Goal: Task Accomplishment & Management: Complete application form

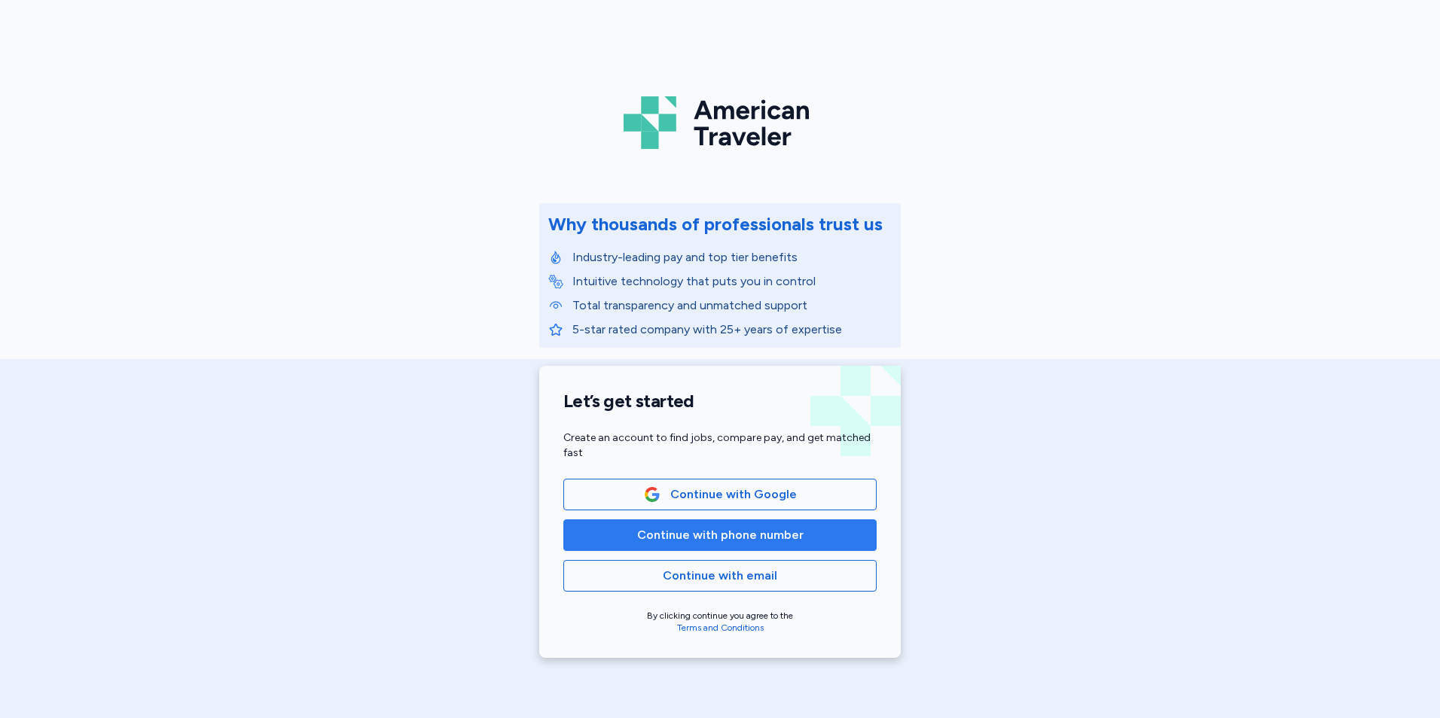
click at [785, 532] on span "Continue with phone number" at bounding box center [720, 535] width 166 height 18
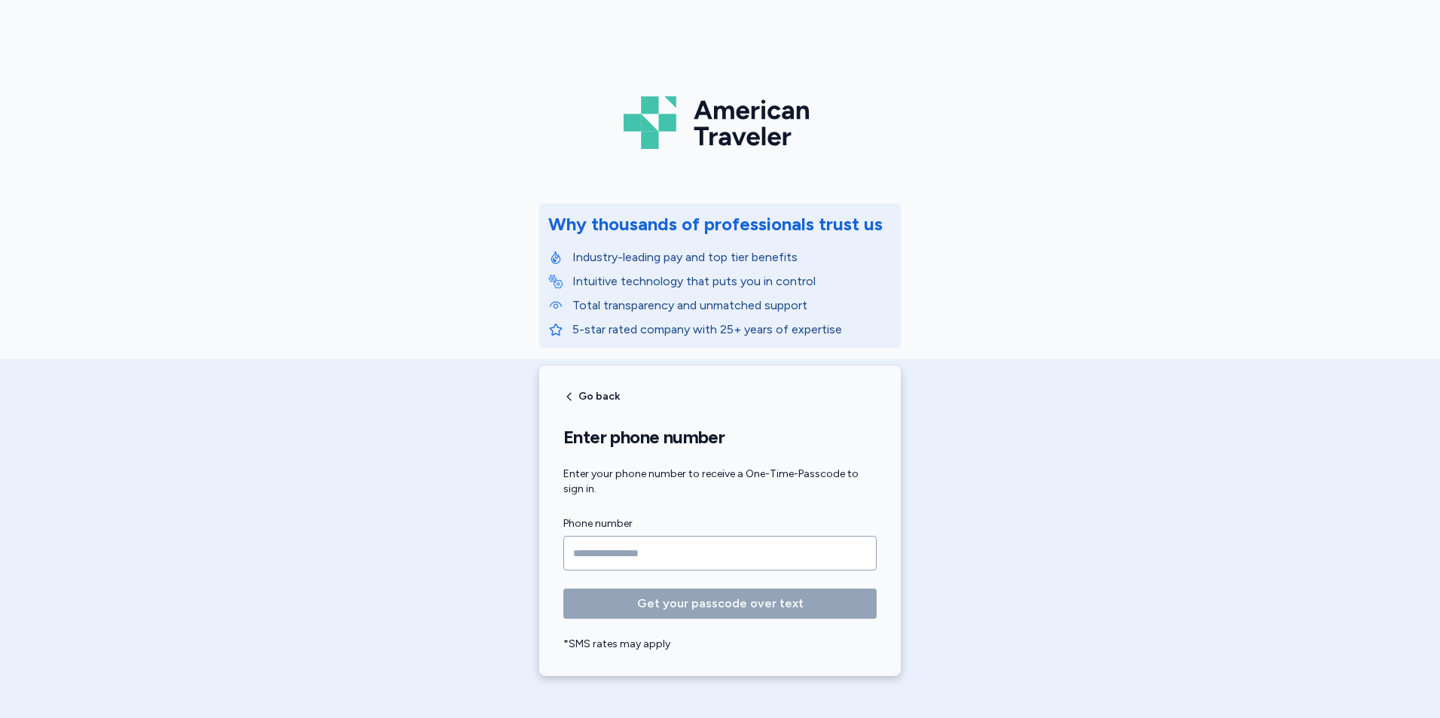
click at [702, 555] on input "Phone number" at bounding box center [719, 553] width 313 height 35
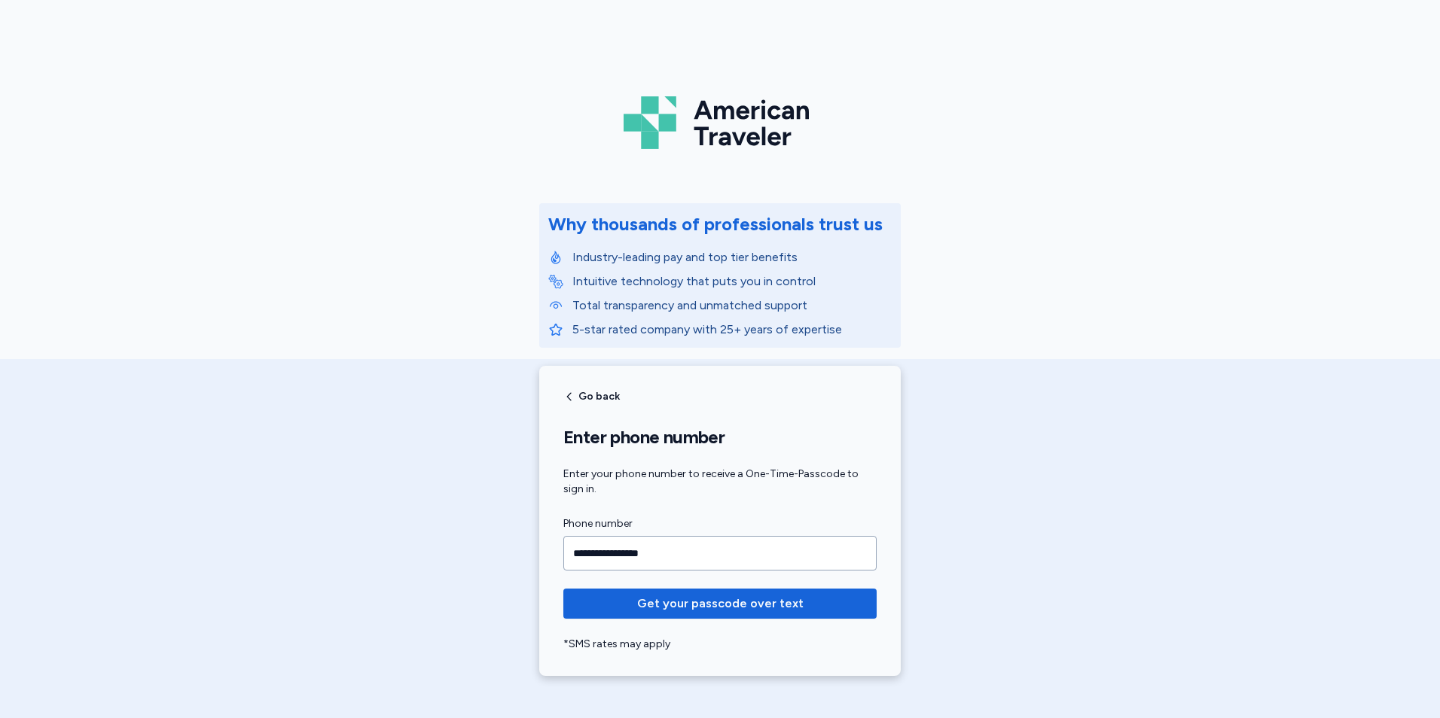
type input "**********"
click at [563, 589] on button "Get your passcode over text" at bounding box center [719, 604] width 313 height 30
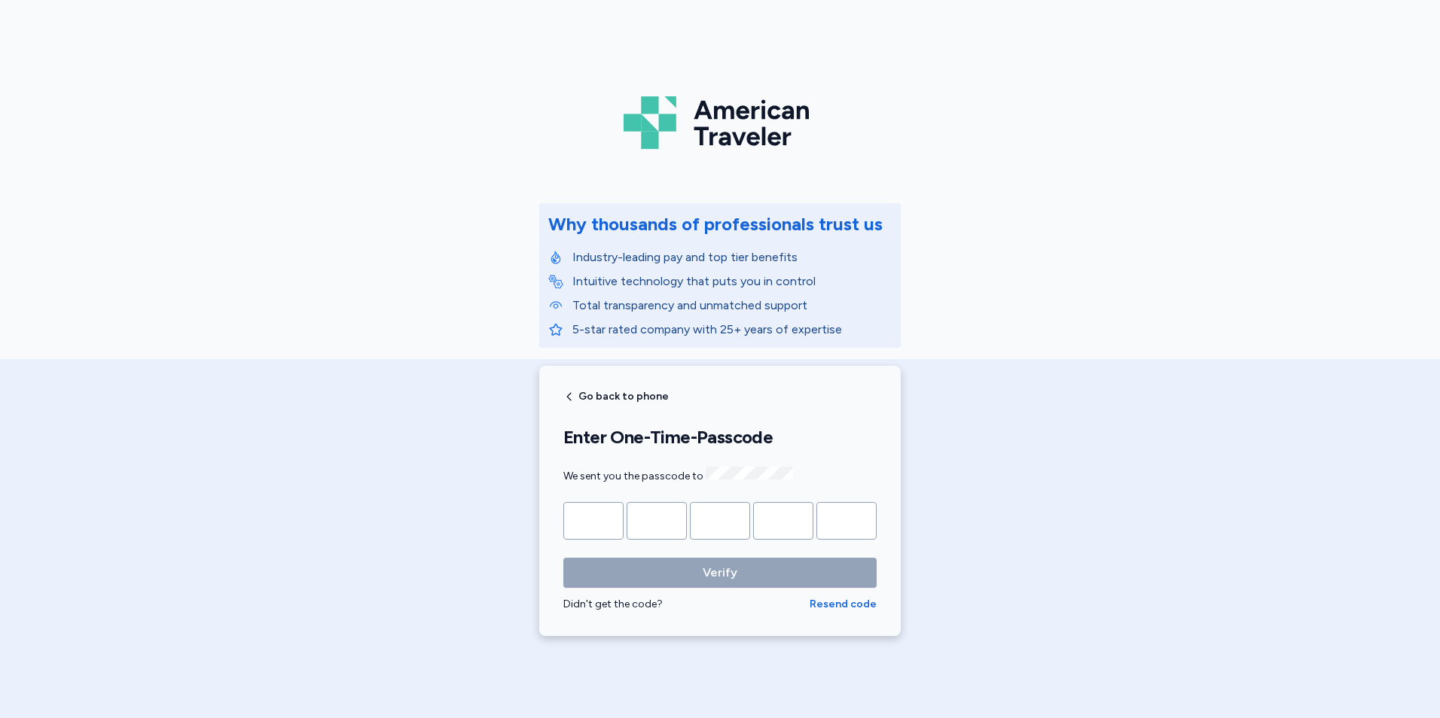
type input "*"
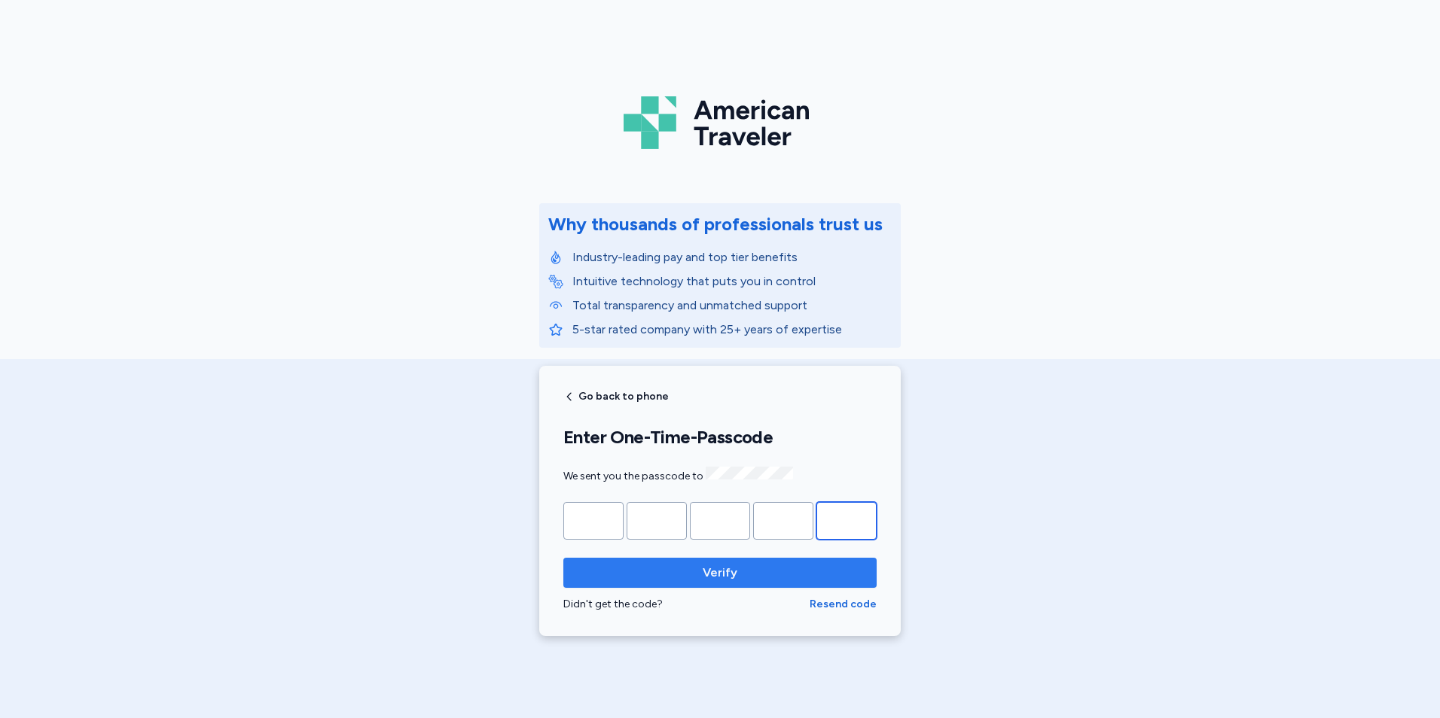
type input "*"
click at [591, 565] on span "Verify" at bounding box center [719, 573] width 289 height 18
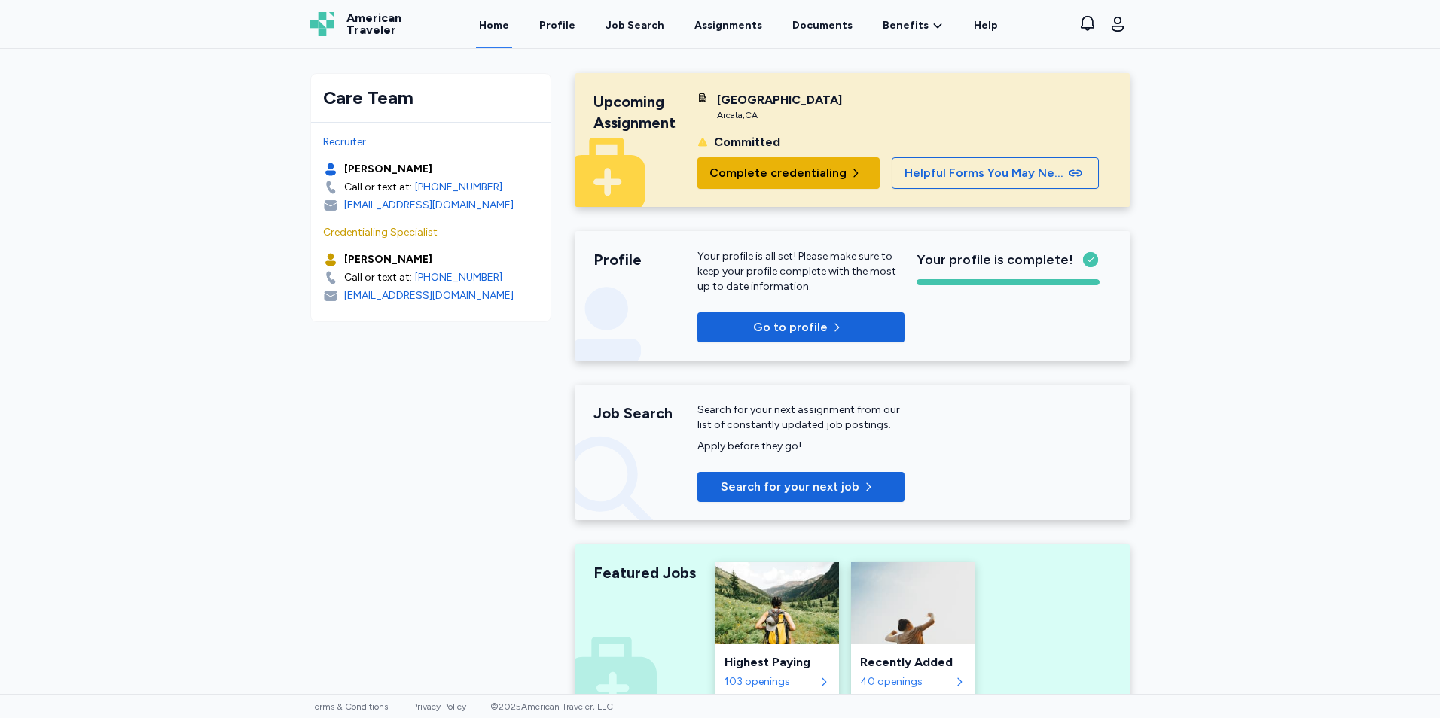
click at [819, 178] on span "Complete credentialing" at bounding box center [777, 173] width 137 height 18
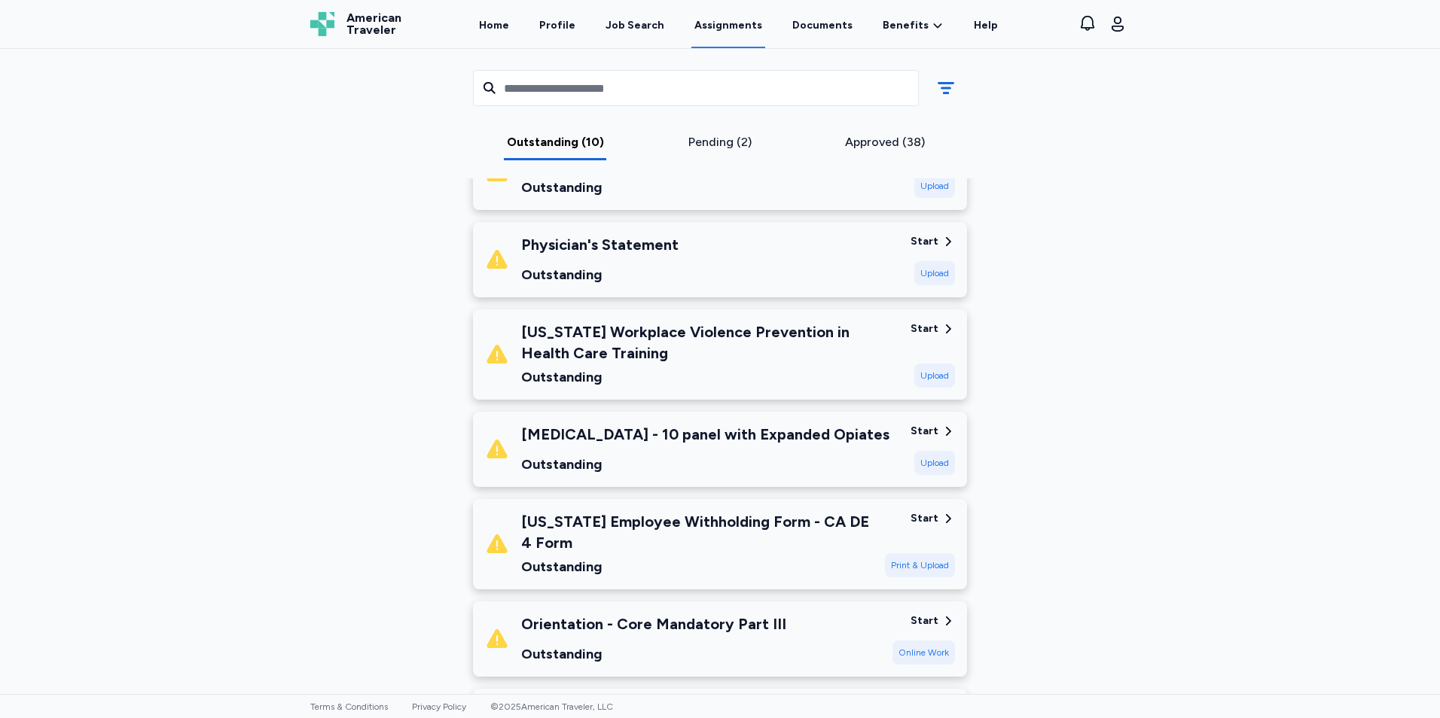
scroll to position [377, 0]
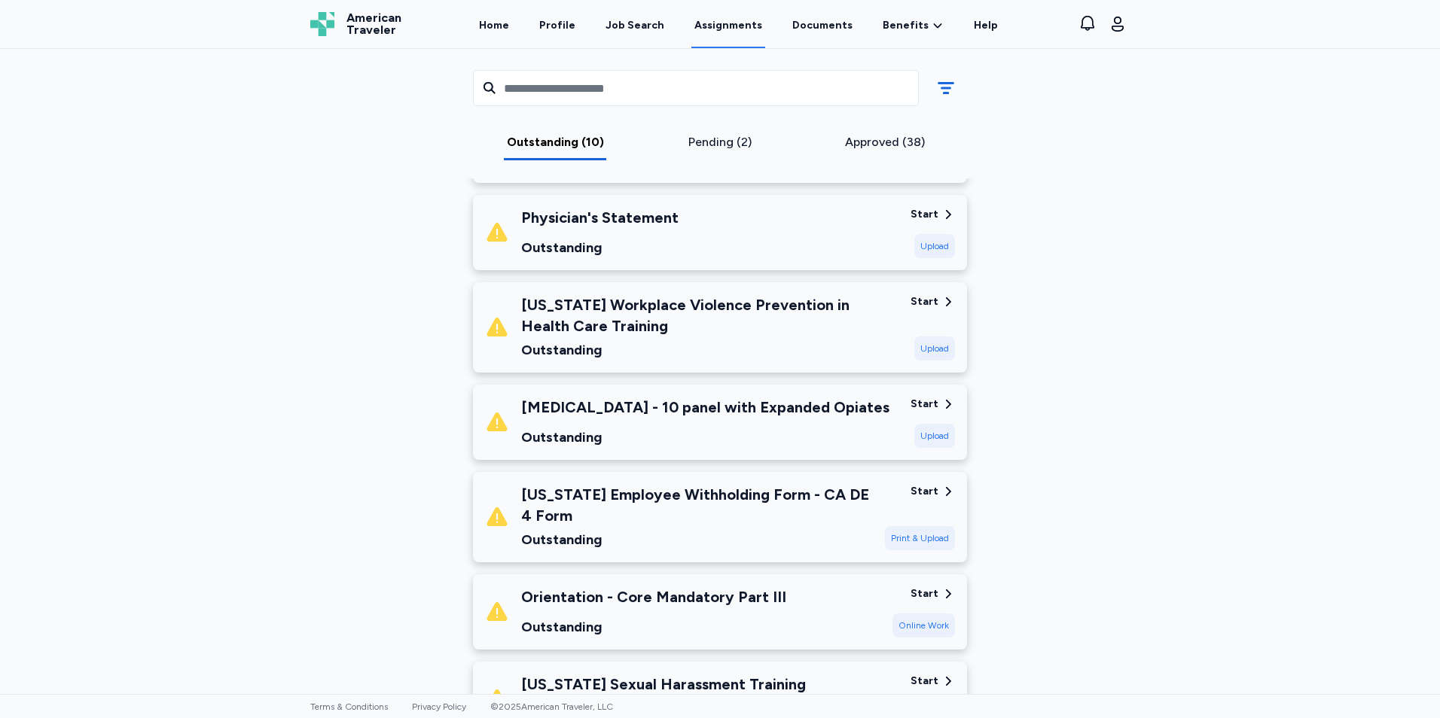
click at [914, 300] on div "Start" at bounding box center [924, 301] width 28 height 15
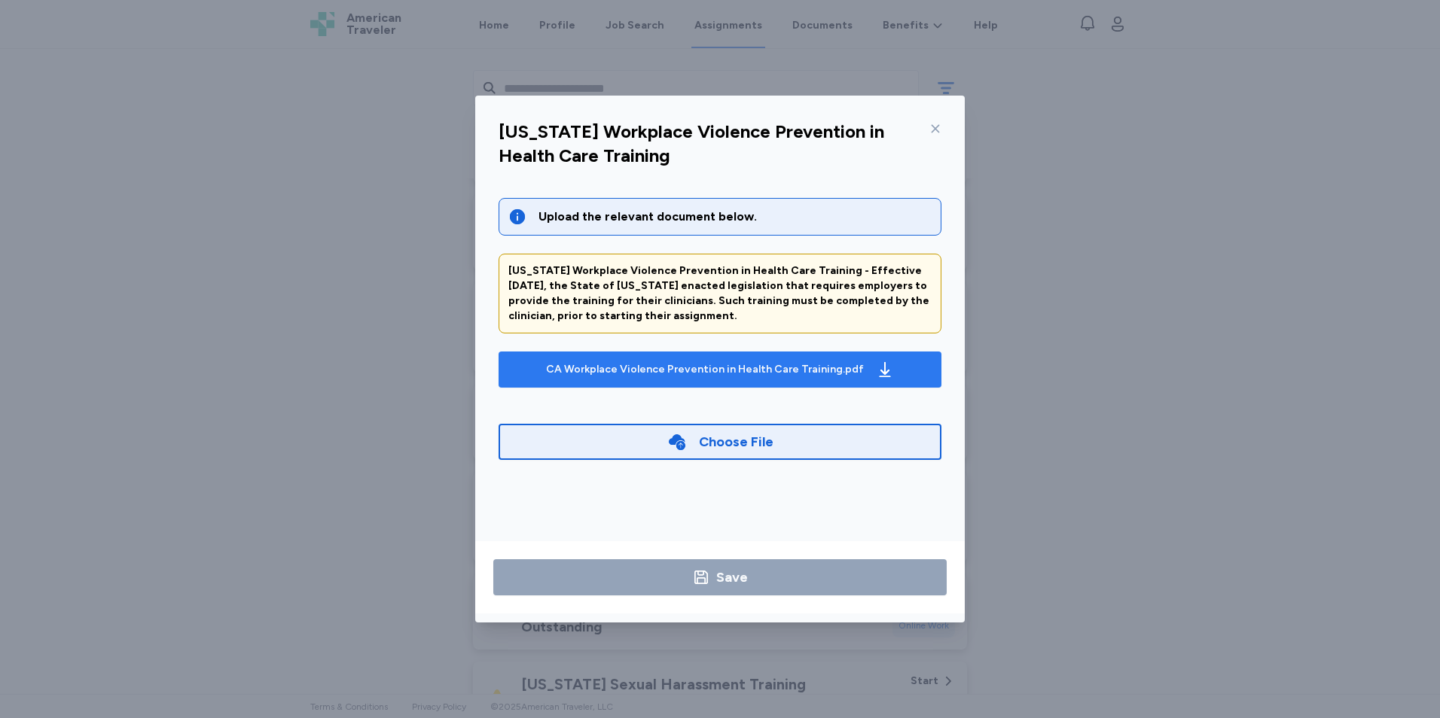
drag, startPoint x: 770, startPoint y: 364, endPoint x: 764, endPoint y: 379, distance: 15.5
click at [764, 379] on div "CA Workplace Violence Prevention in Health Care Training.pdf" at bounding box center [720, 370] width 354 height 24
click at [880, 372] on icon "button" at bounding box center [885, 369] width 11 height 15
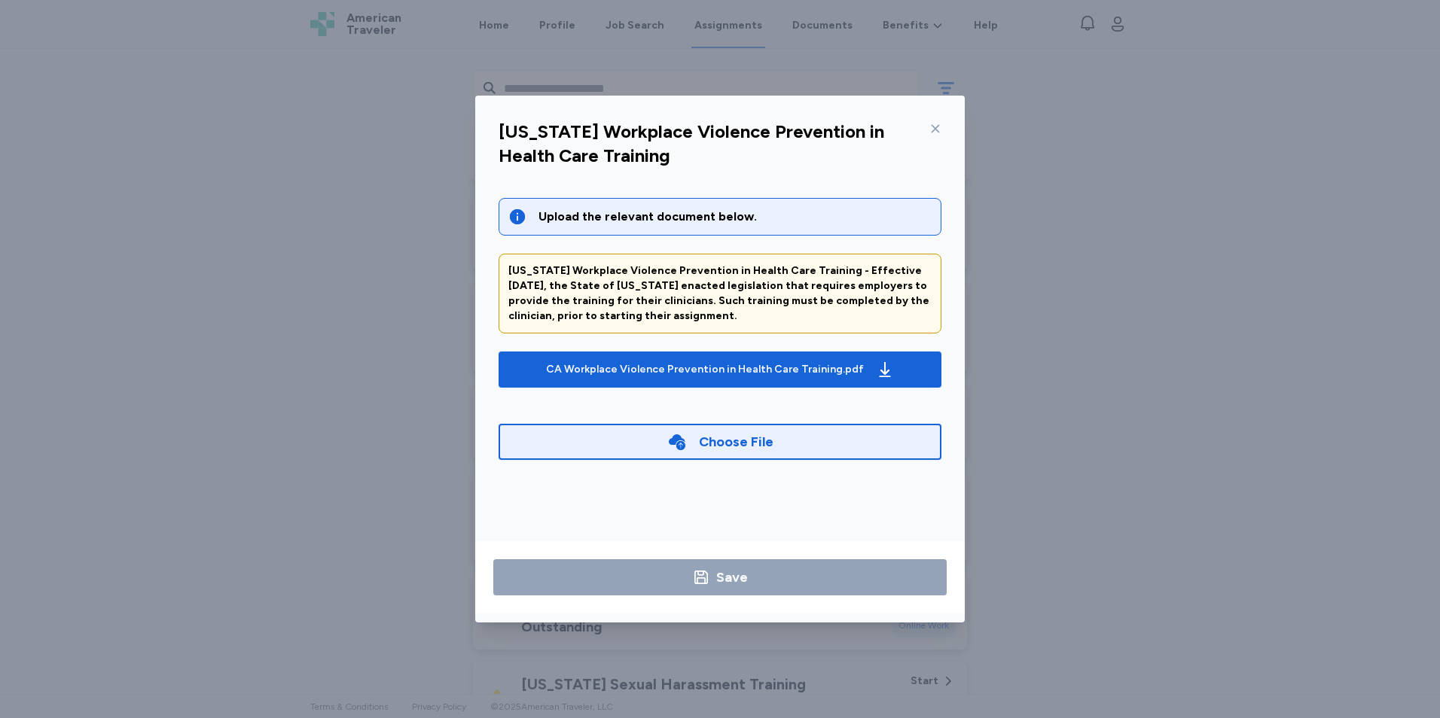
click at [940, 125] on icon at bounding box center [935, 129] width 12 height 12
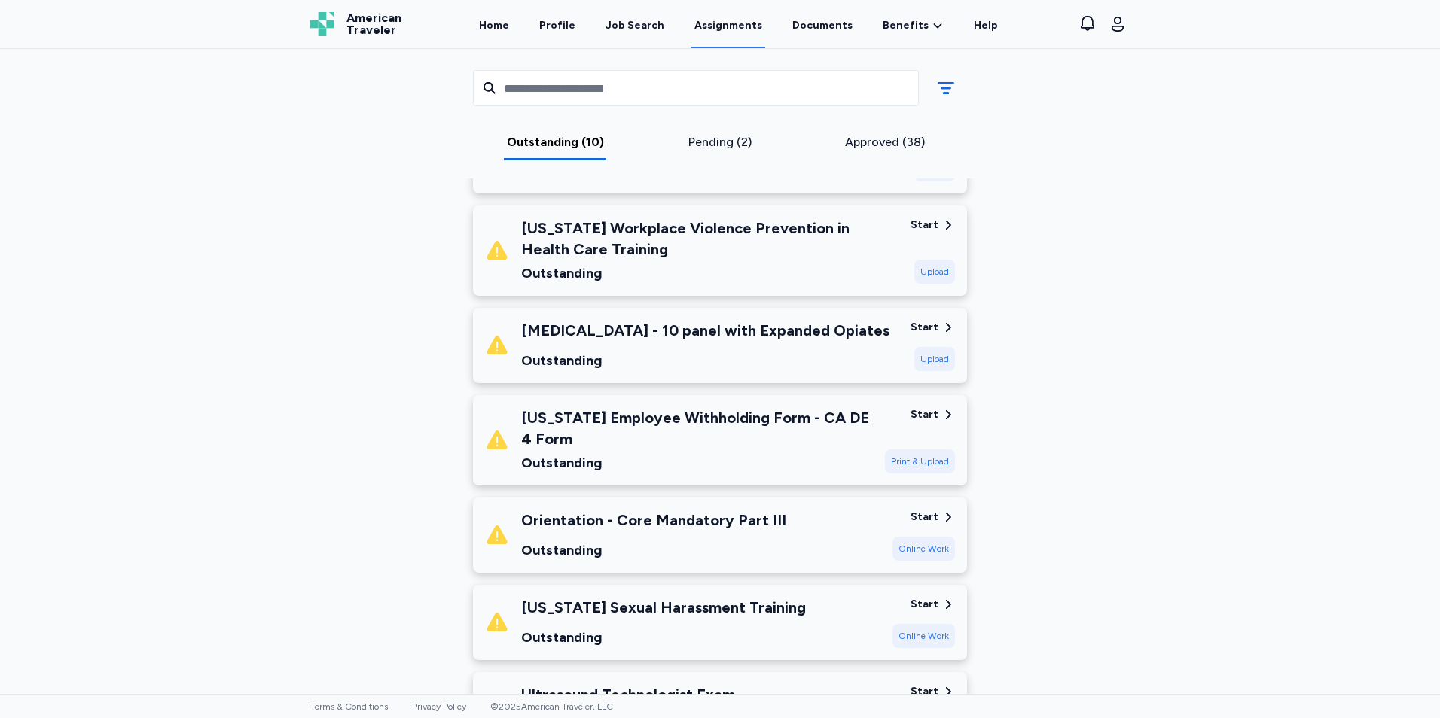
scroll to position [527, 0]
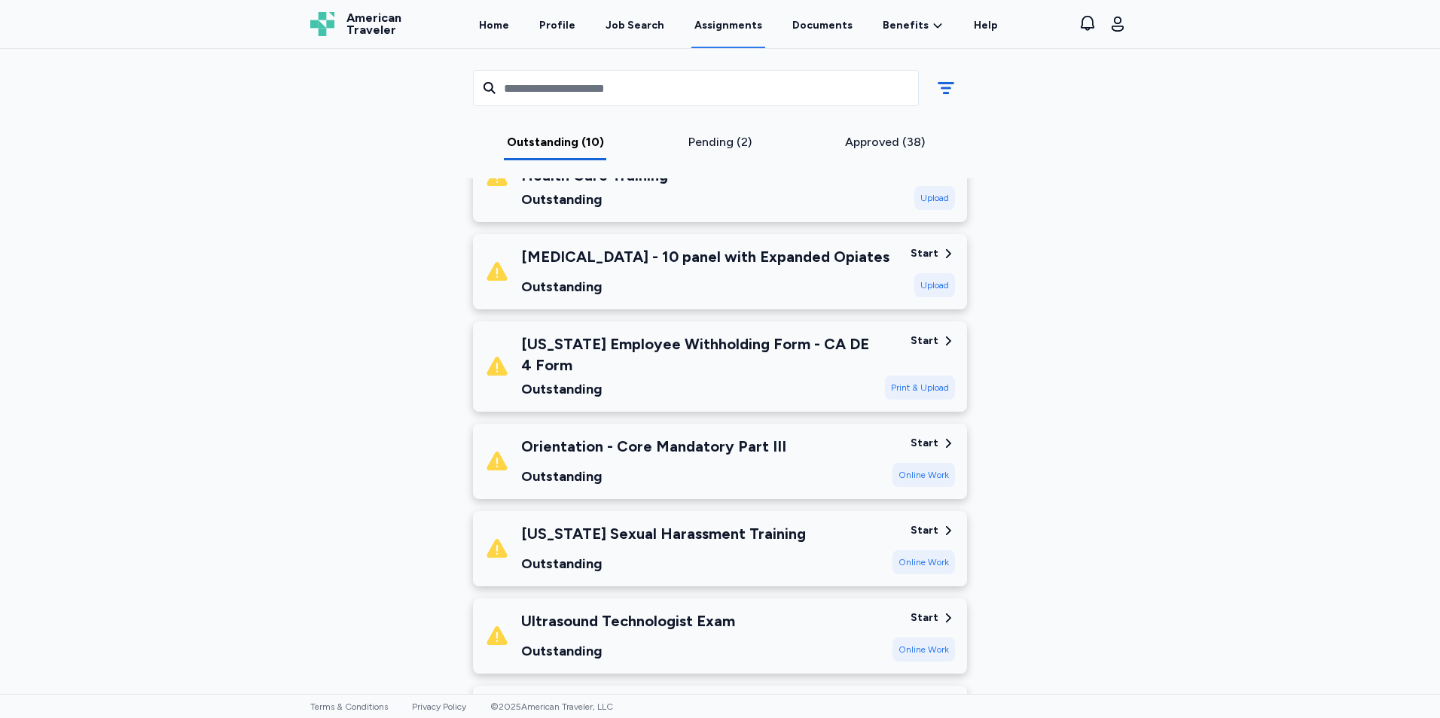
click at [688, 340] on div "[US_STATE] Employee Withholding Form - CA DE 4 Form" at bounding box center [697, 355] width 352 height 42
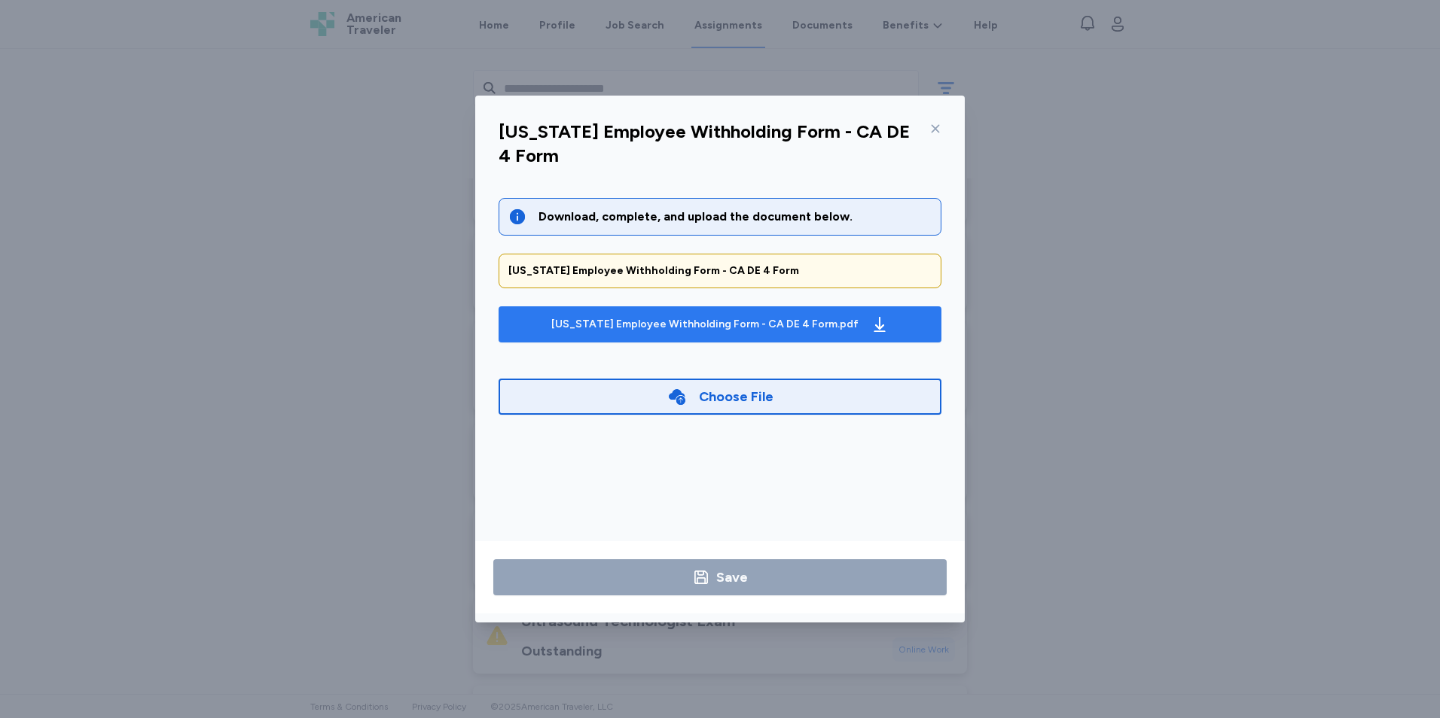
click at [688, 329] on div "[US_STATE] Employee Withholding Form - CA DE 4 Form.pdf" at bounding box center [704, 324] width 307 height 15
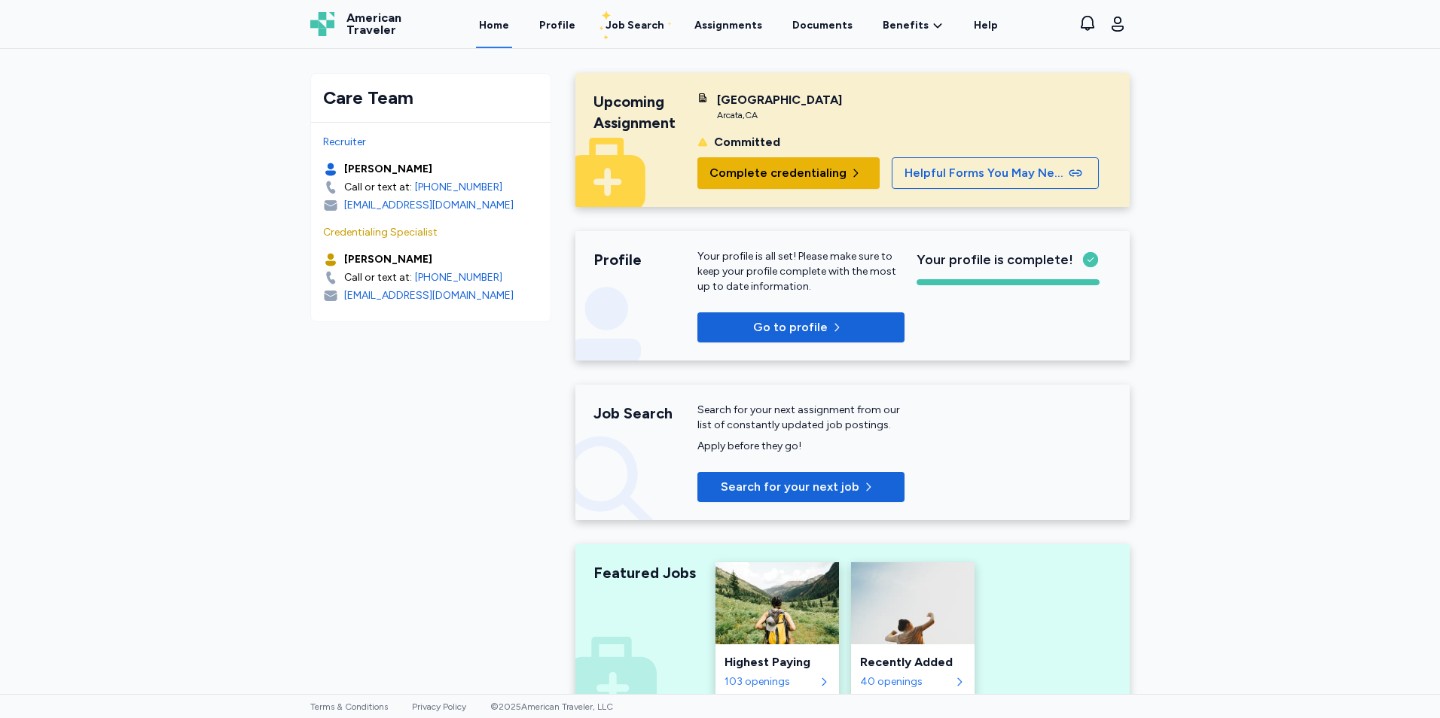
click at [849, 168] on icon "button" at bounding box center [855, 173] width 12 height 12
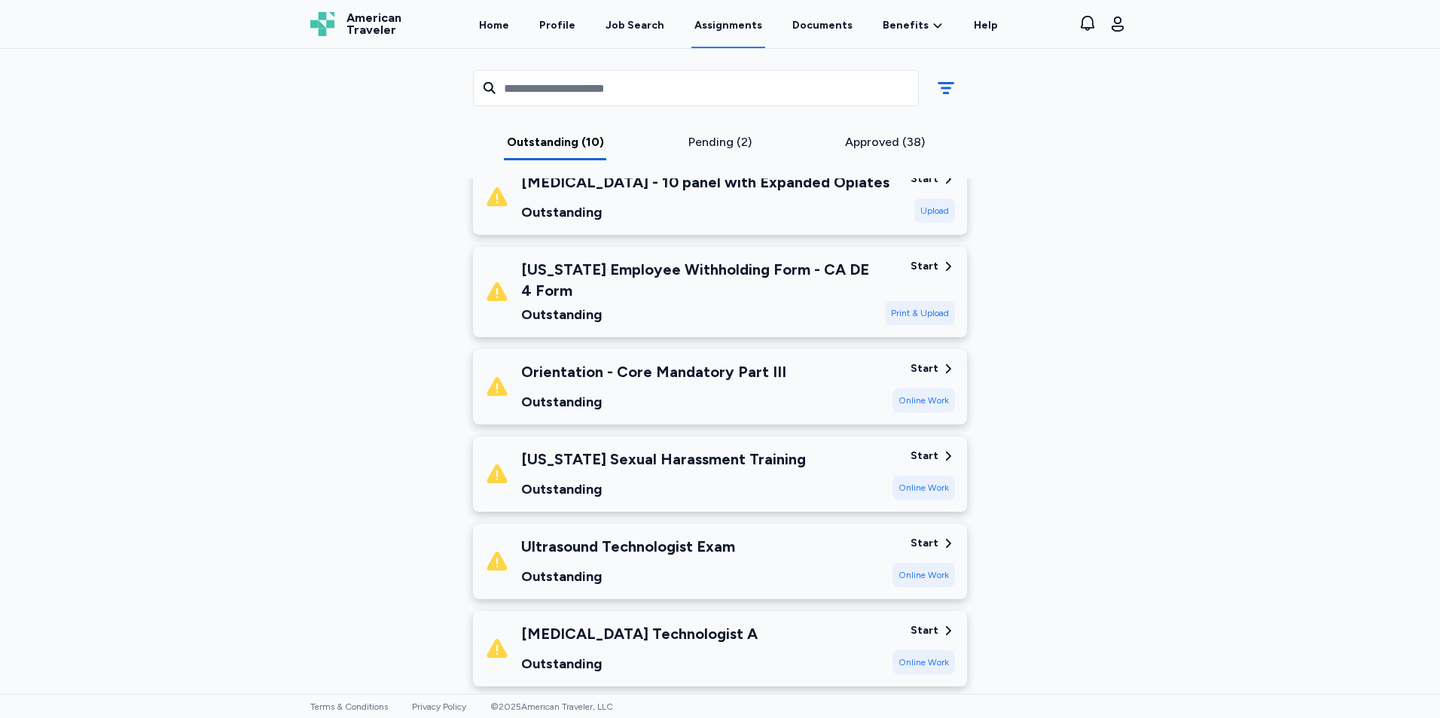
scroll to position [602, 0]
click at [899, 386] on div "Start Online Work" at bounding box center [923, 386] width 63 height 51
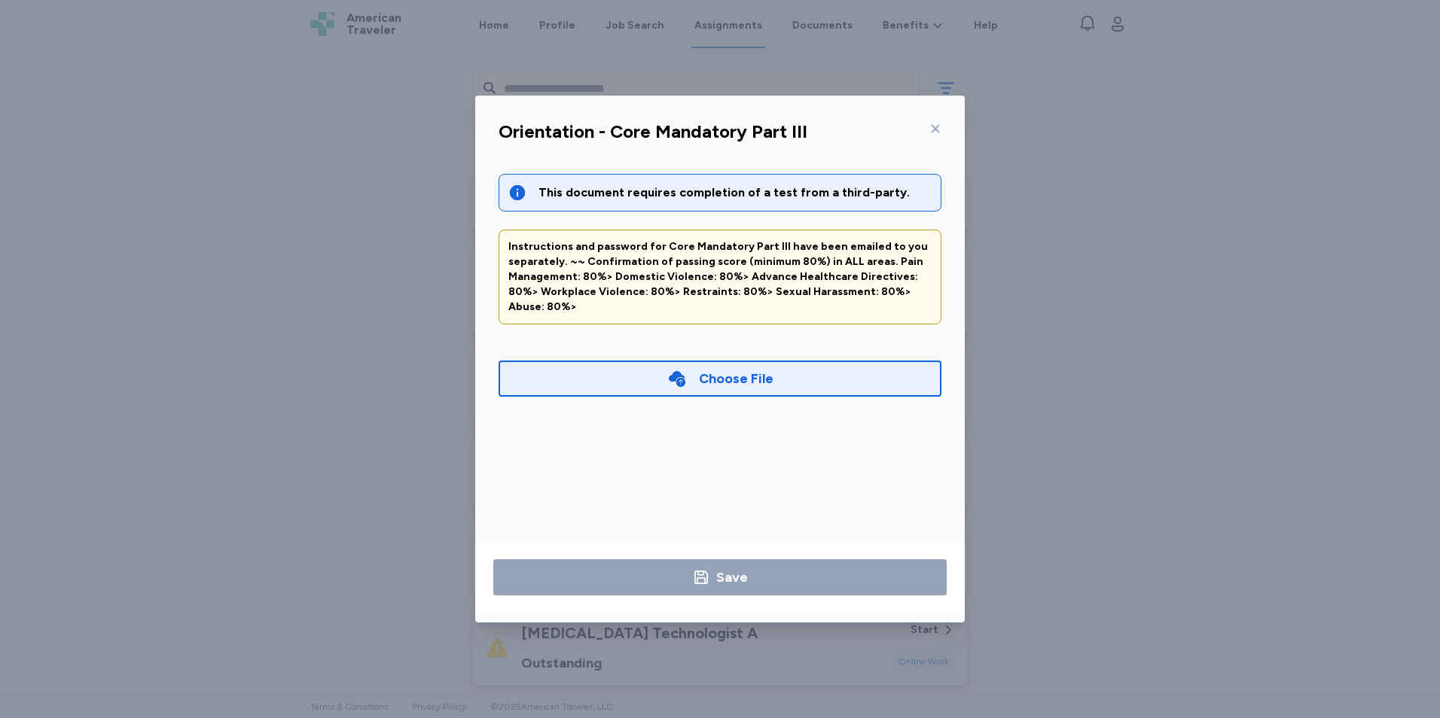
click at [938, 127] on icon at bounding box center [936, 129] width 8 height 8
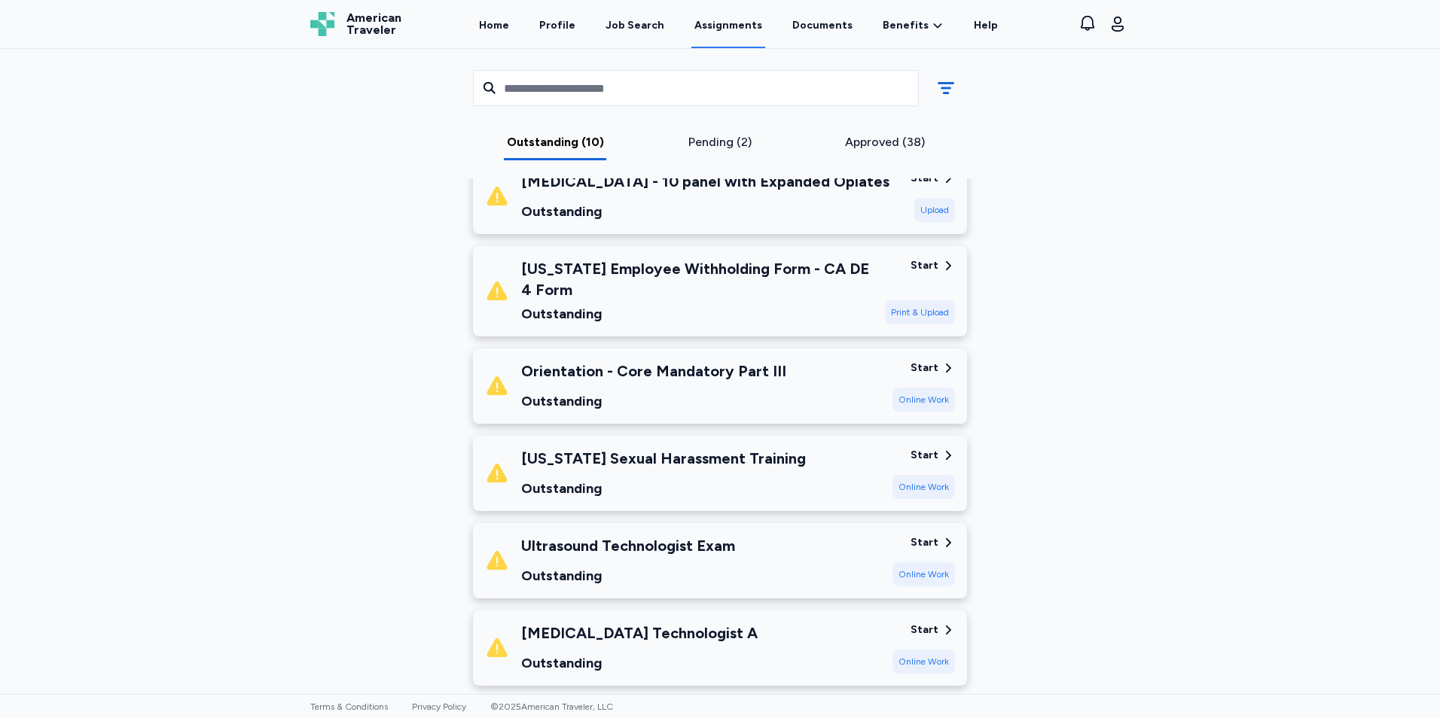
click at [898, 559] on div "Start Online Work" at bounding box center [923, 560] width 63 height 51
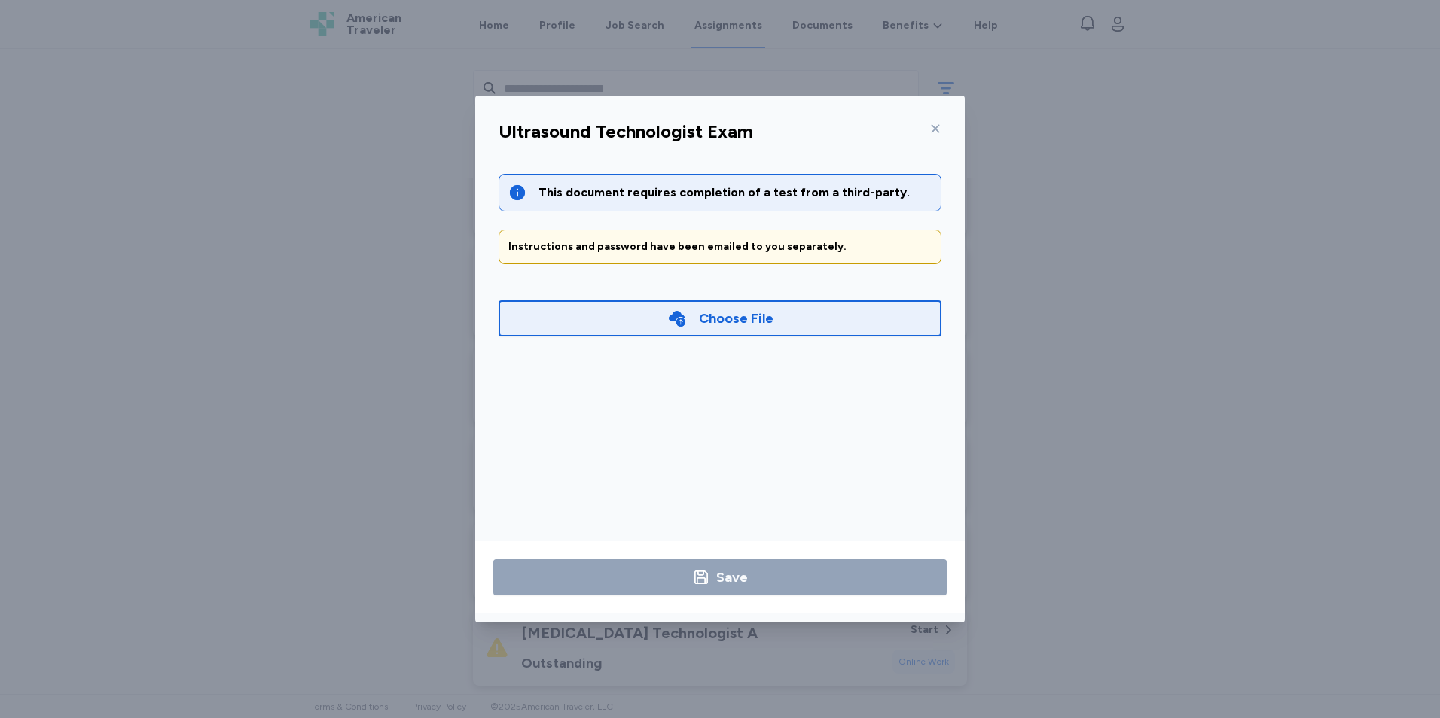
click at [939, 127] on icon at bounding box center [935, 129] width 12 height 12
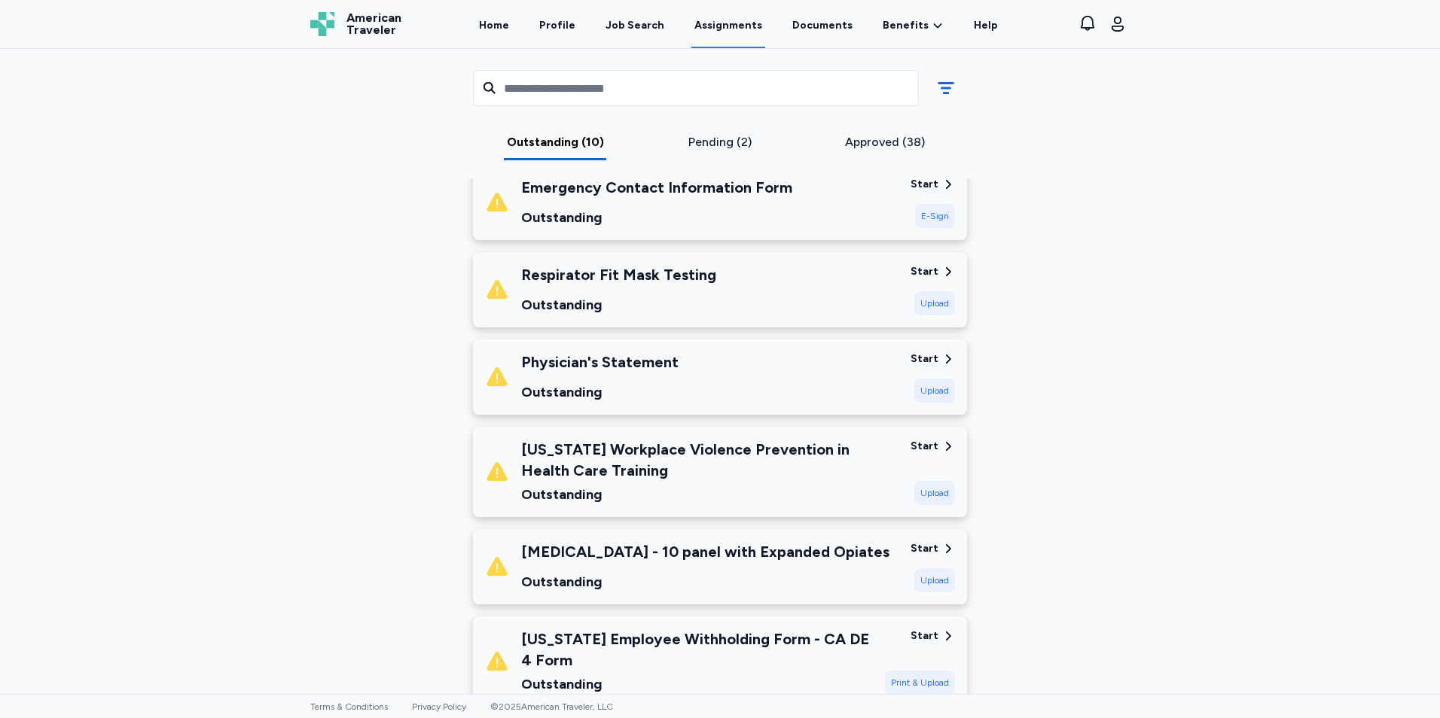
scroll to position [0, 0]
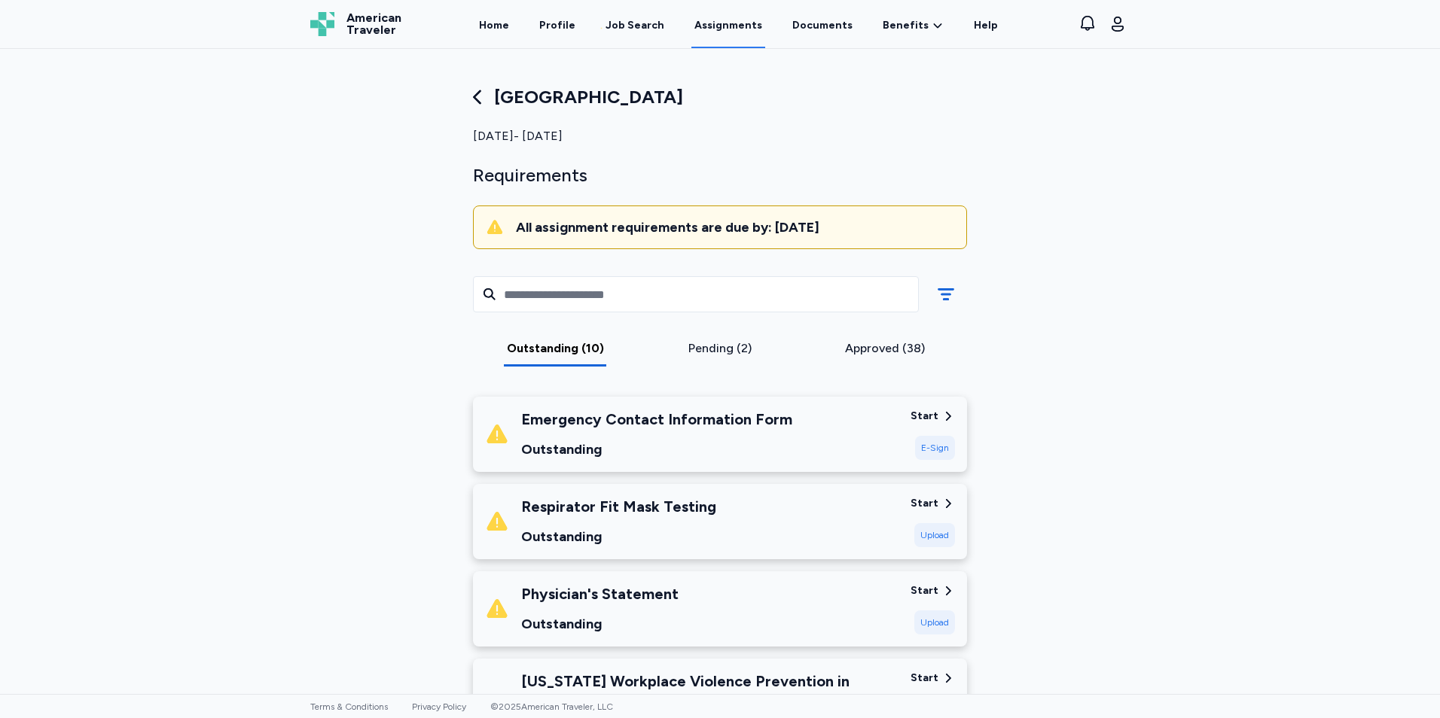
click at [726, 346] on div "Pending (2)" at bounding box center [720, 349] width 153 height 18
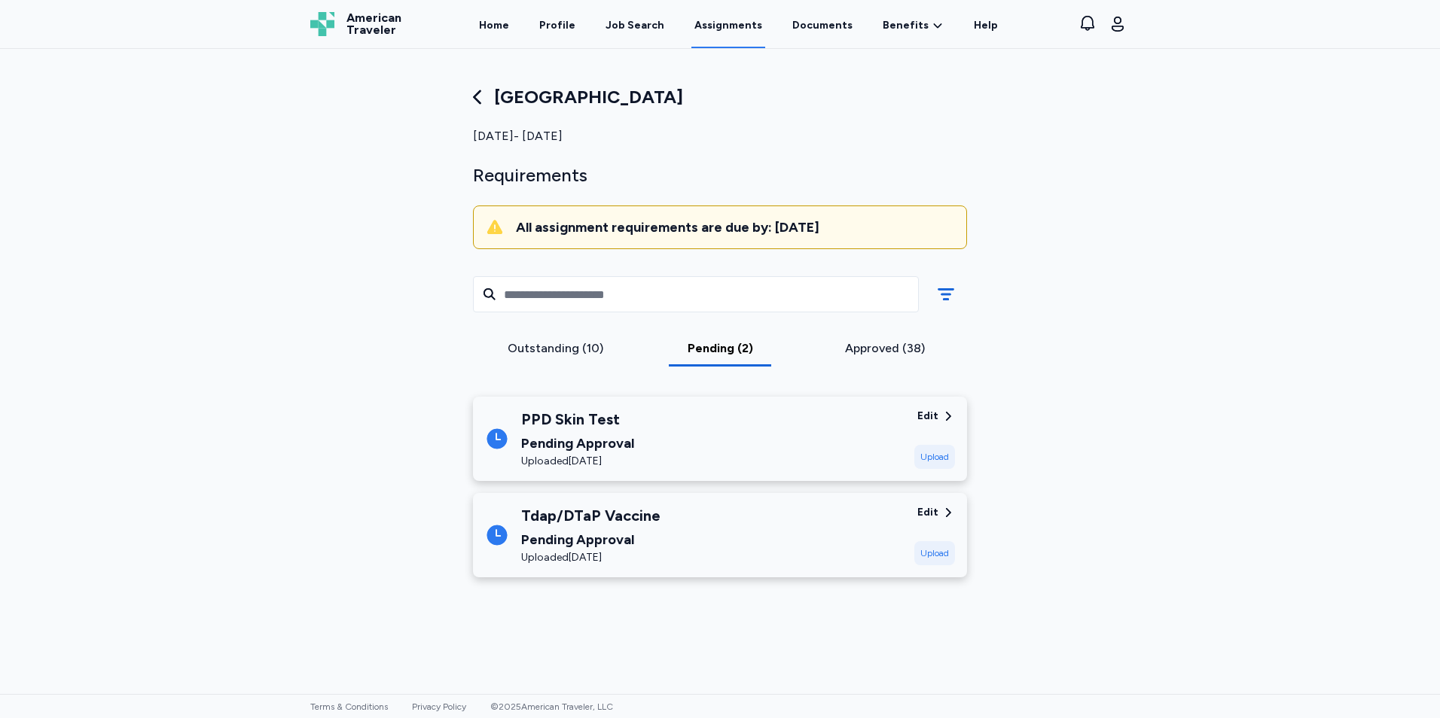
click at [533, 354] on div "Outstanding (10)" at bounding box center [555, 349] width 153 height 18
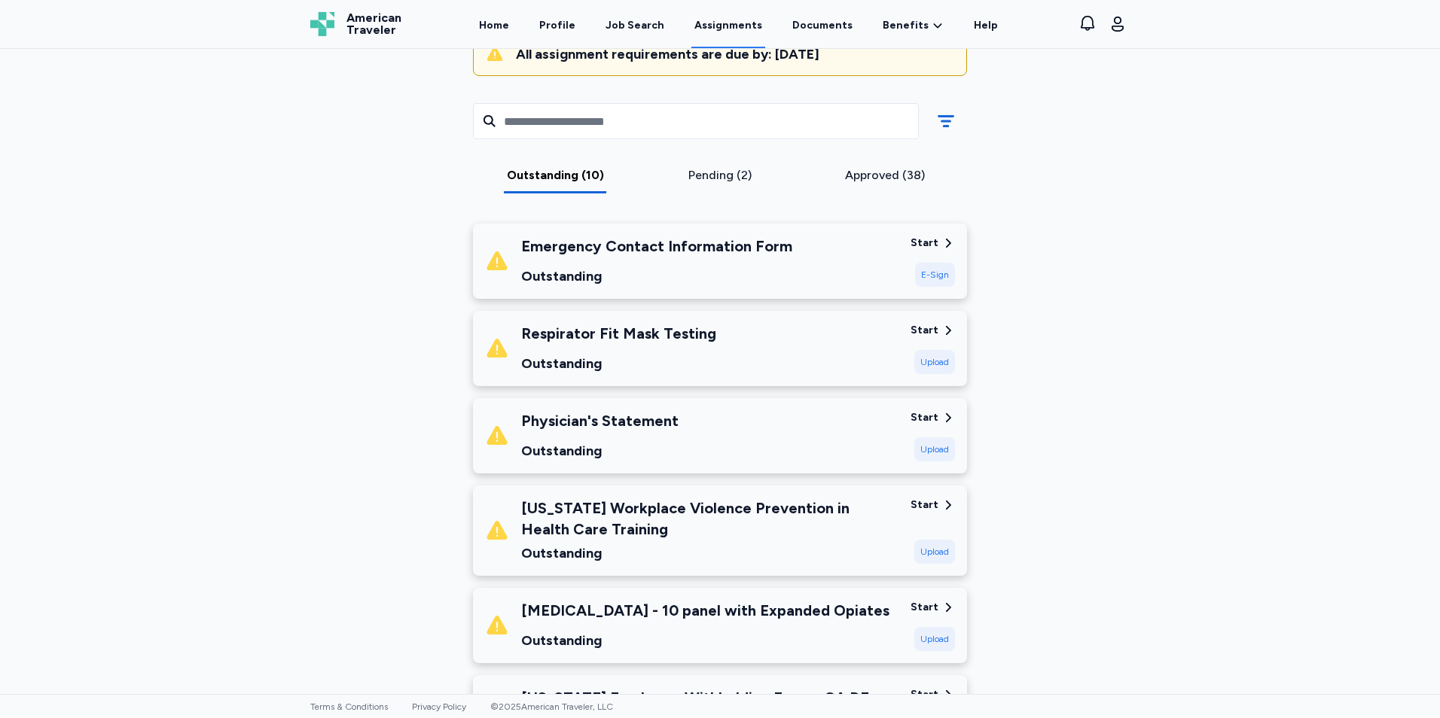
scroll to position [226, 0]
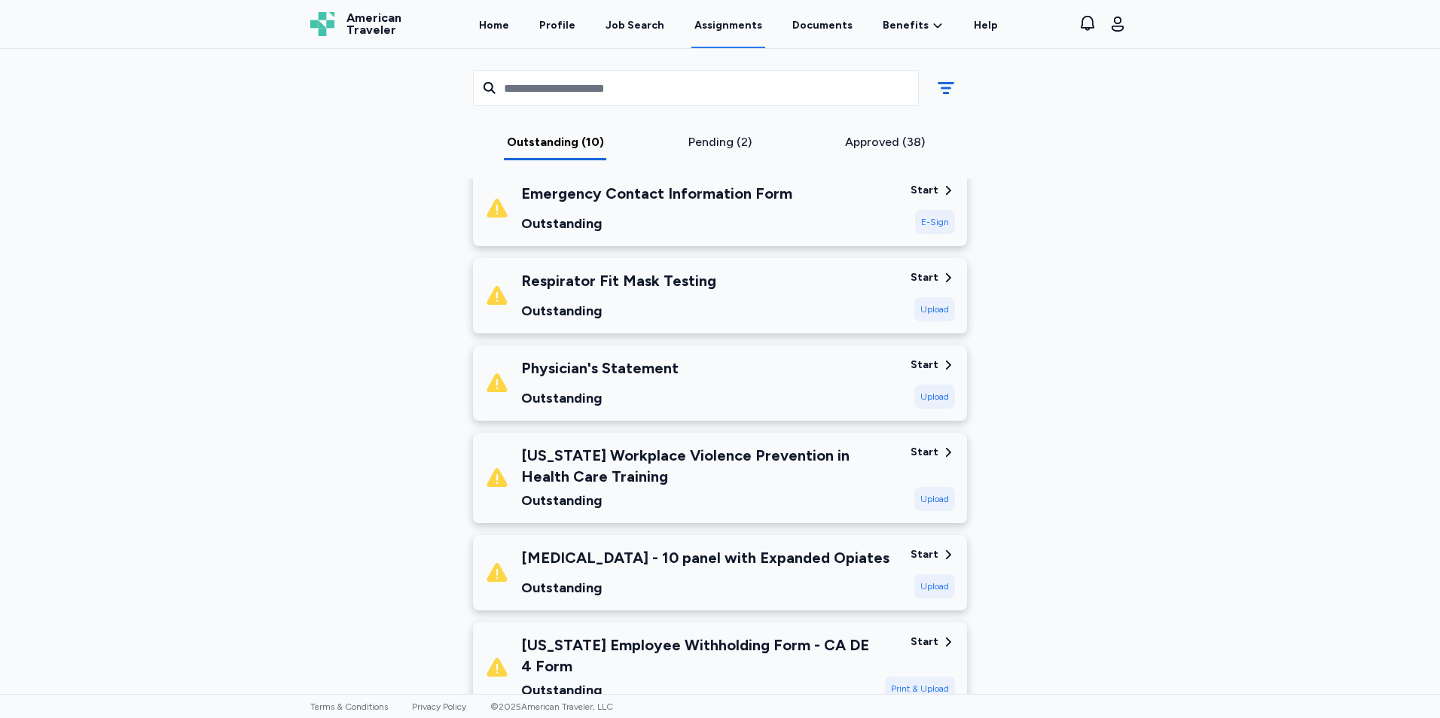
click at [782, 468] on div "[US_STATE] Workplace Violence Prevention in Health Care Training" at bounding box center [709, 466] width 377 height 42
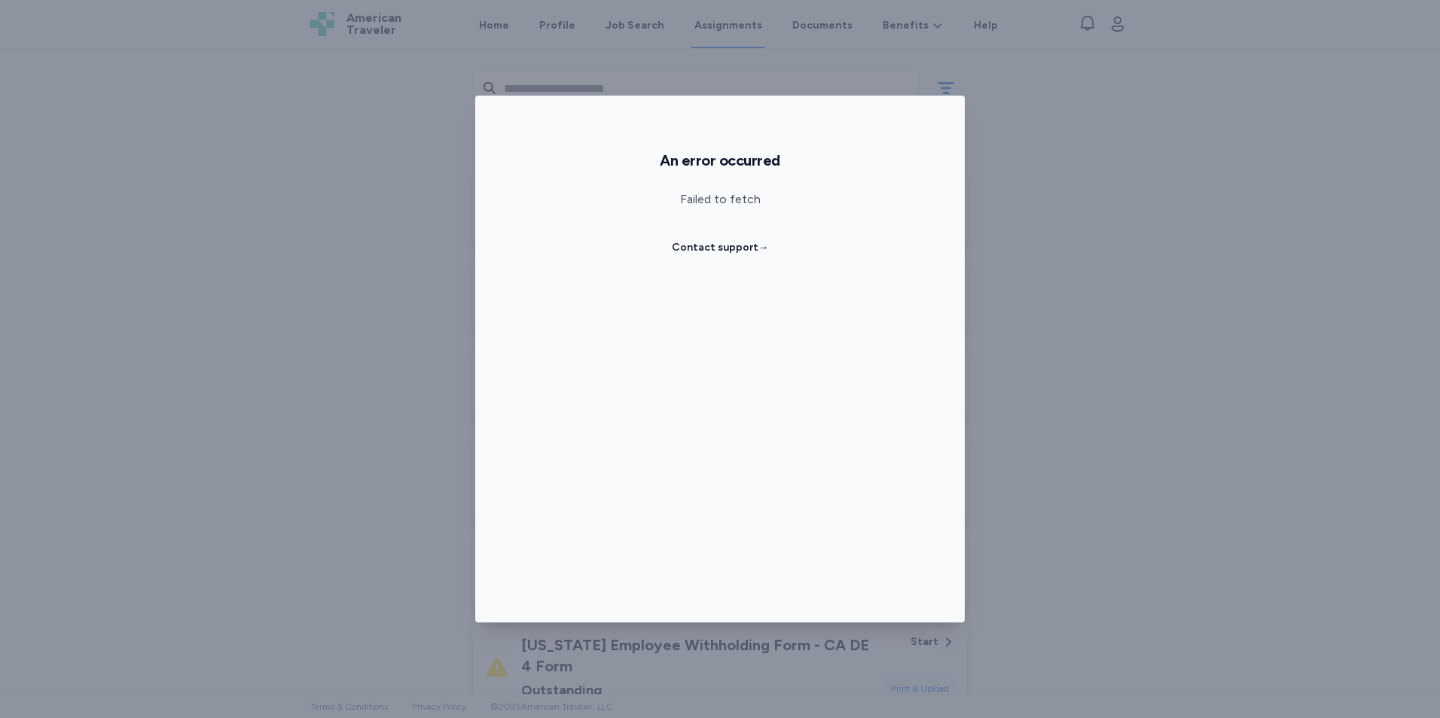
click at [1299, 297] on div "An error occurred Failed to fetch Contact support →" at bounding box center [720, 359] width 1440 height 718
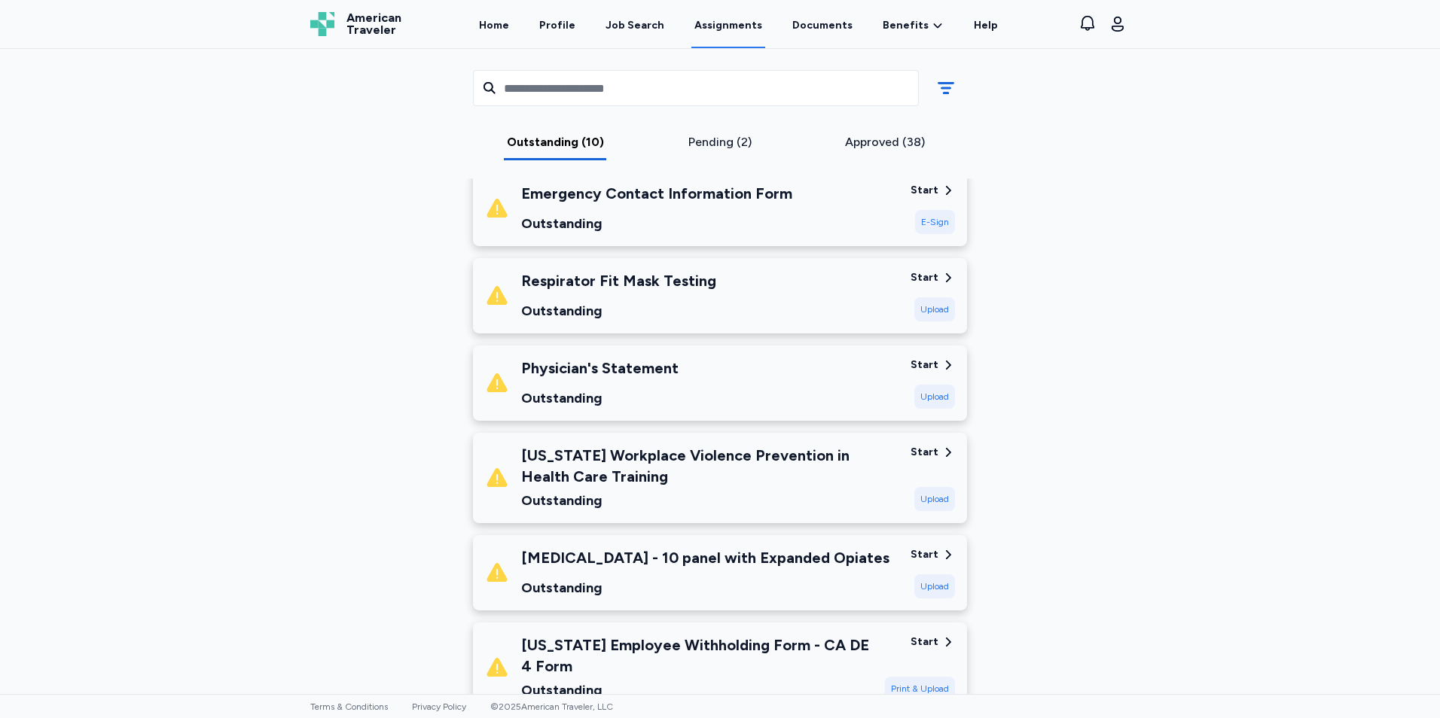
click at [734, 452] on div "[US_STATE] Workplace Violence Prevention in Health Care Training" at bounding box center [709, 466] width 377 height 42
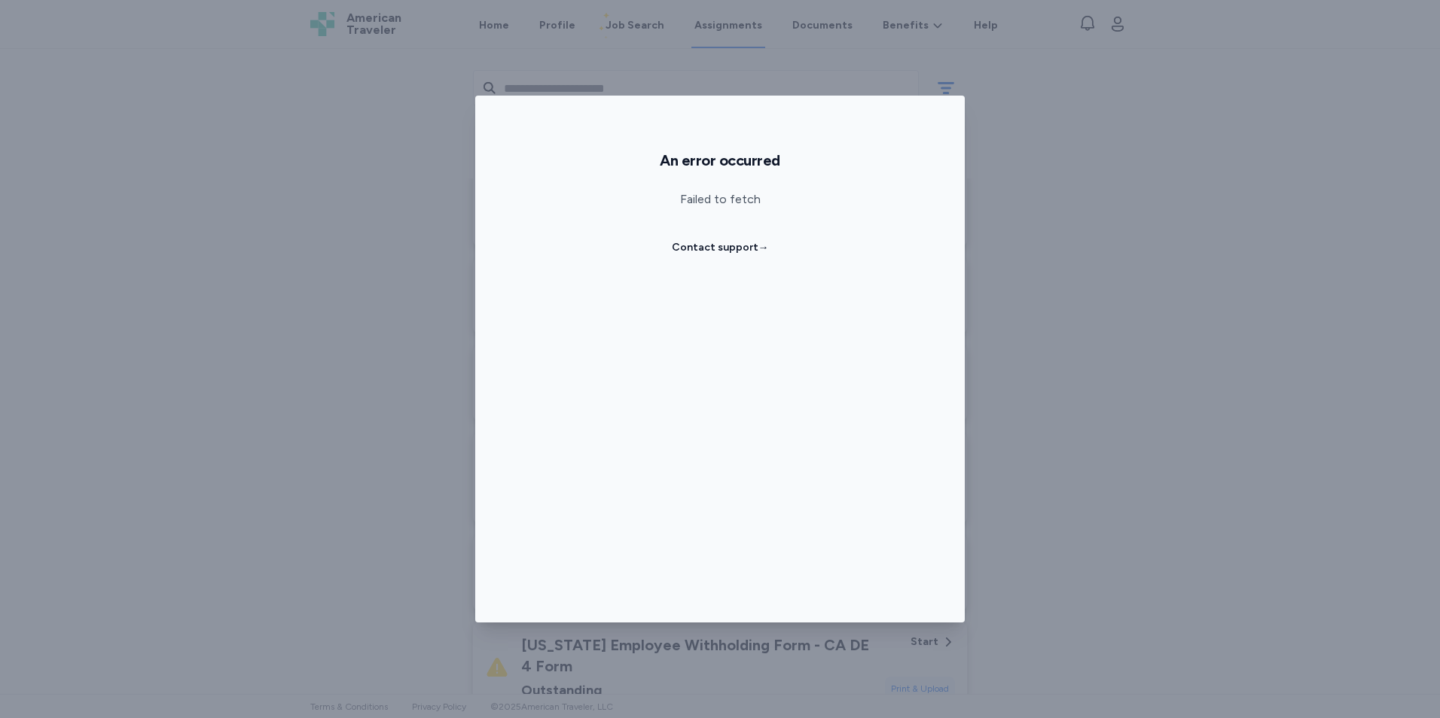
click at [1123, 449] on div "An error occurred Failed to fetch Contact support →" at bounding box center [720, 359] width 1440 height 718
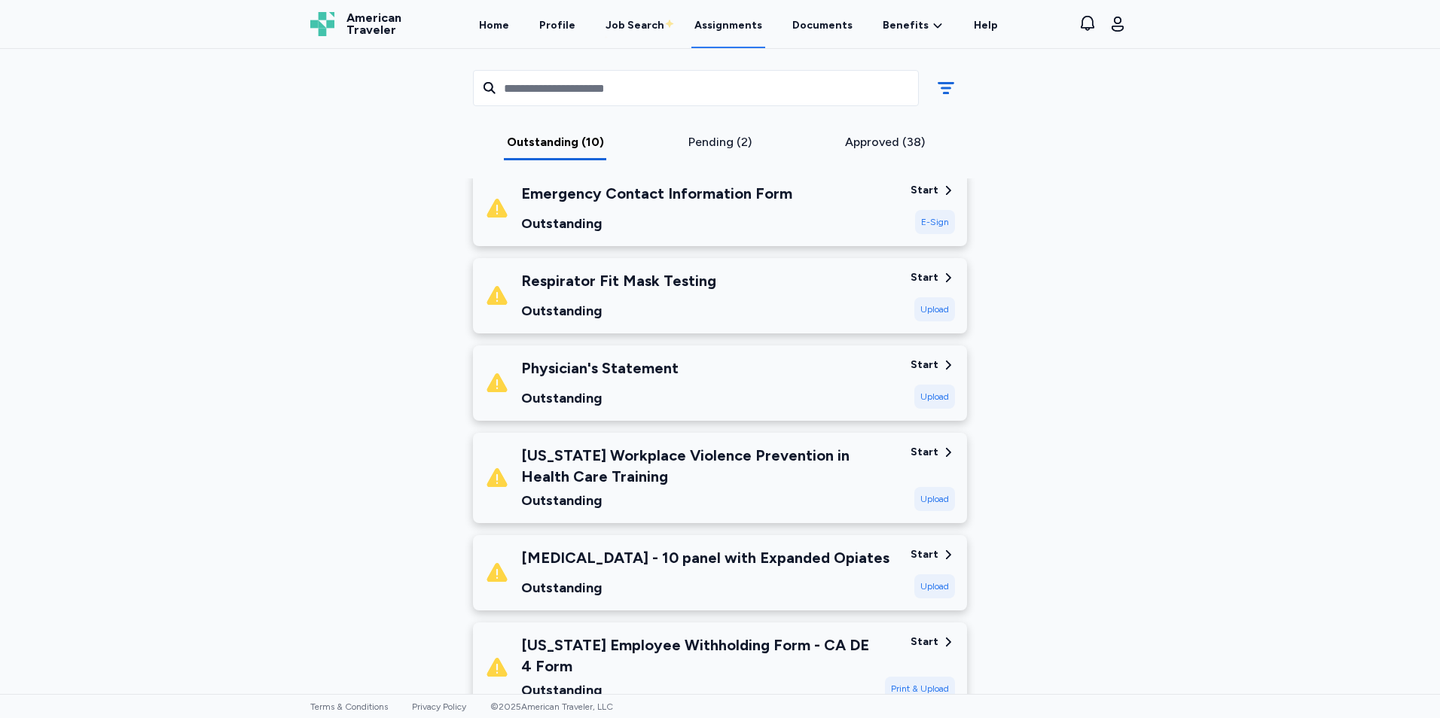
click at [941, 450] on icon at bounding box center [948, 453] width 14 height 14
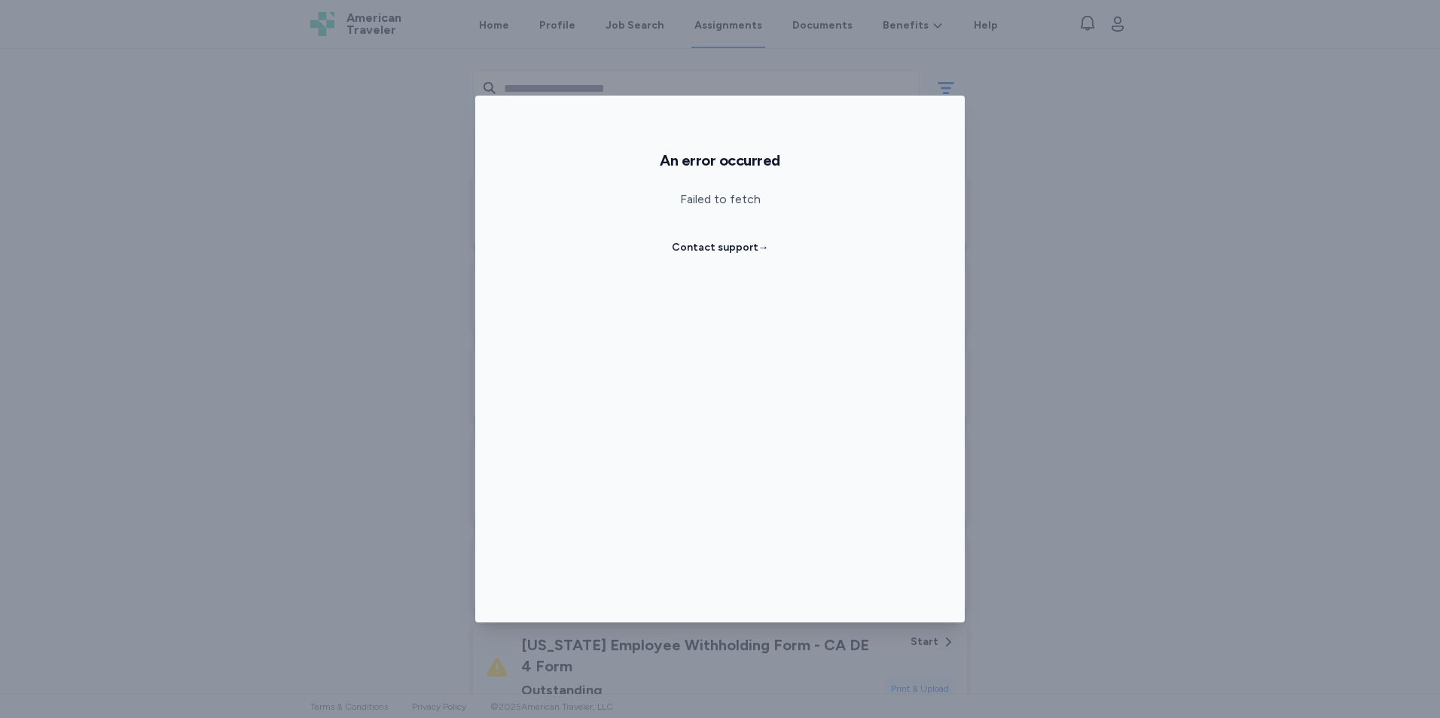
click at [1037, 468] on div "An error occurred Failed to fetch Contact support →" at bounding box center [720, 359] width 1440 height 718
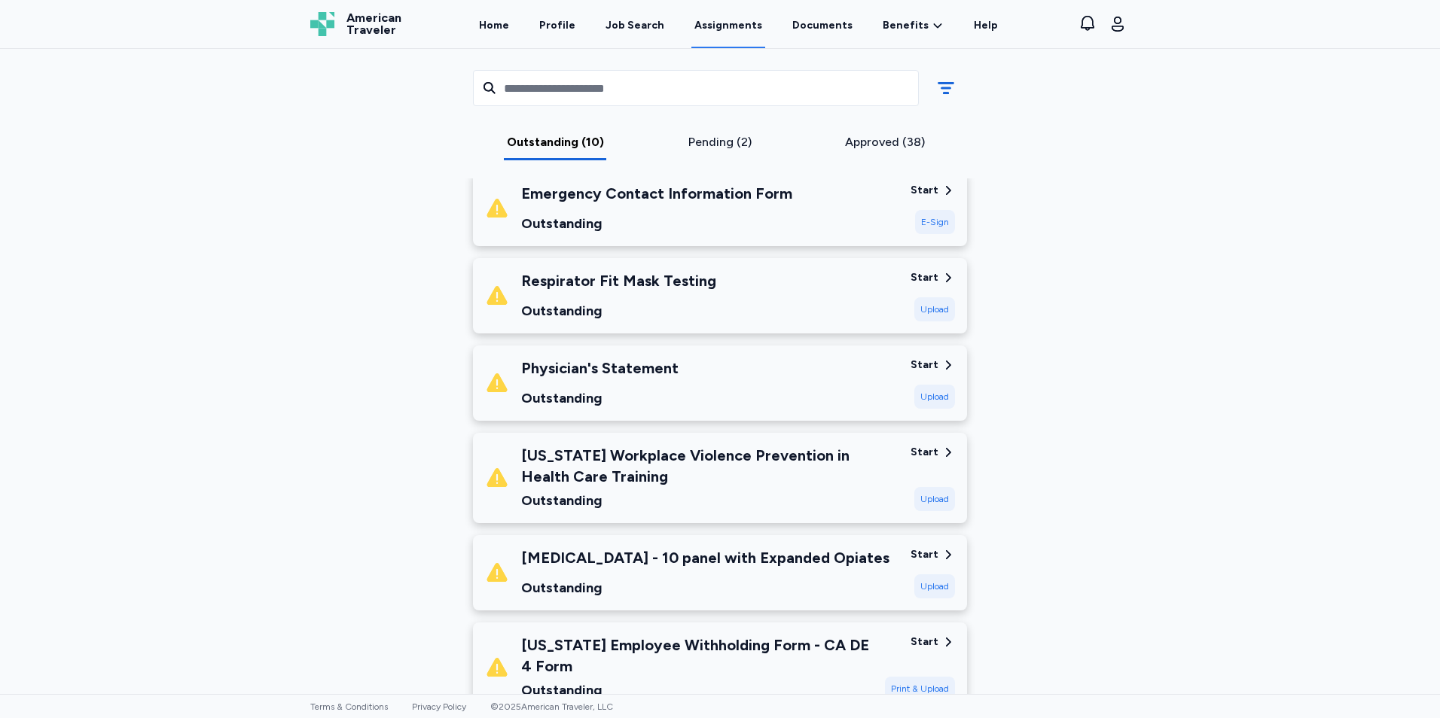
click at [926, 503] on div "Upload" at bounding box center [934, 499] width 41 height 24
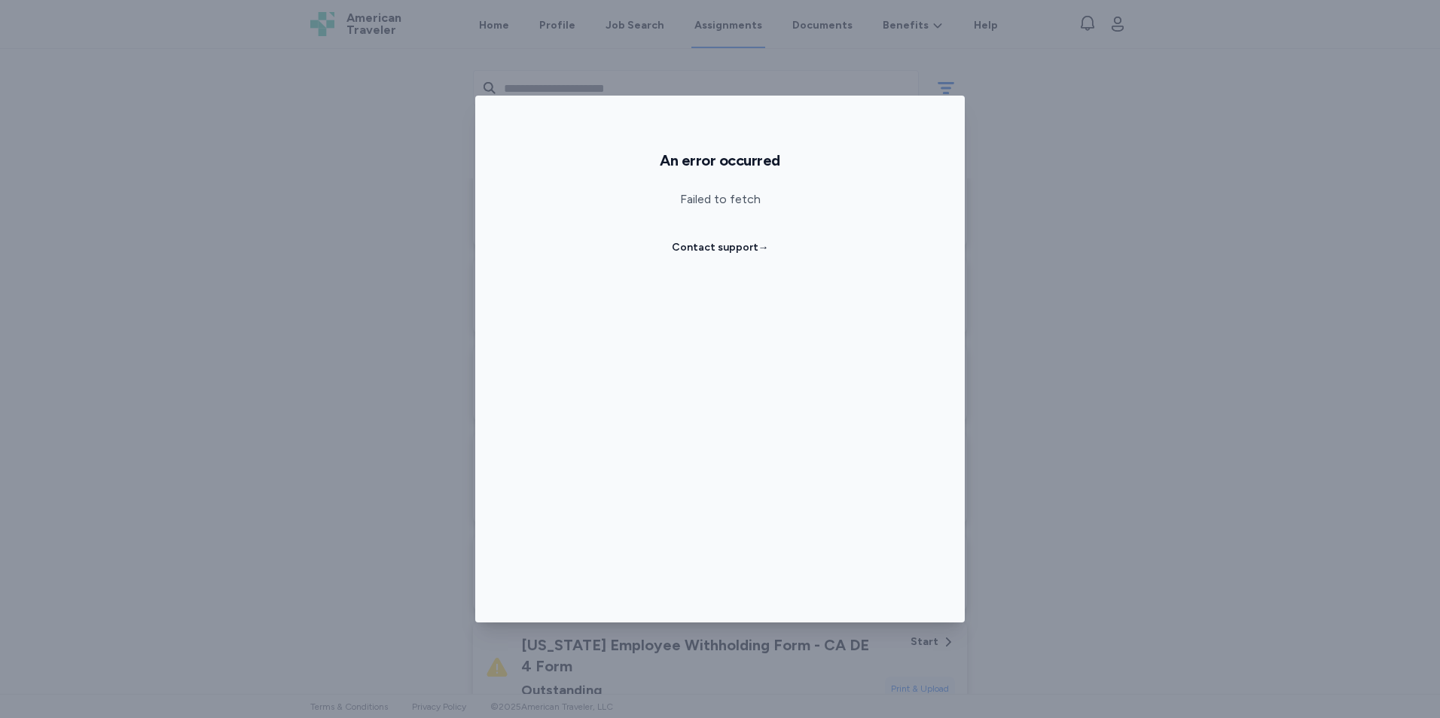
click at [1097, 364] on div "An error occurred Failed to fetch Contact support →" at bounding box center [720, 359] width 1440 height 718
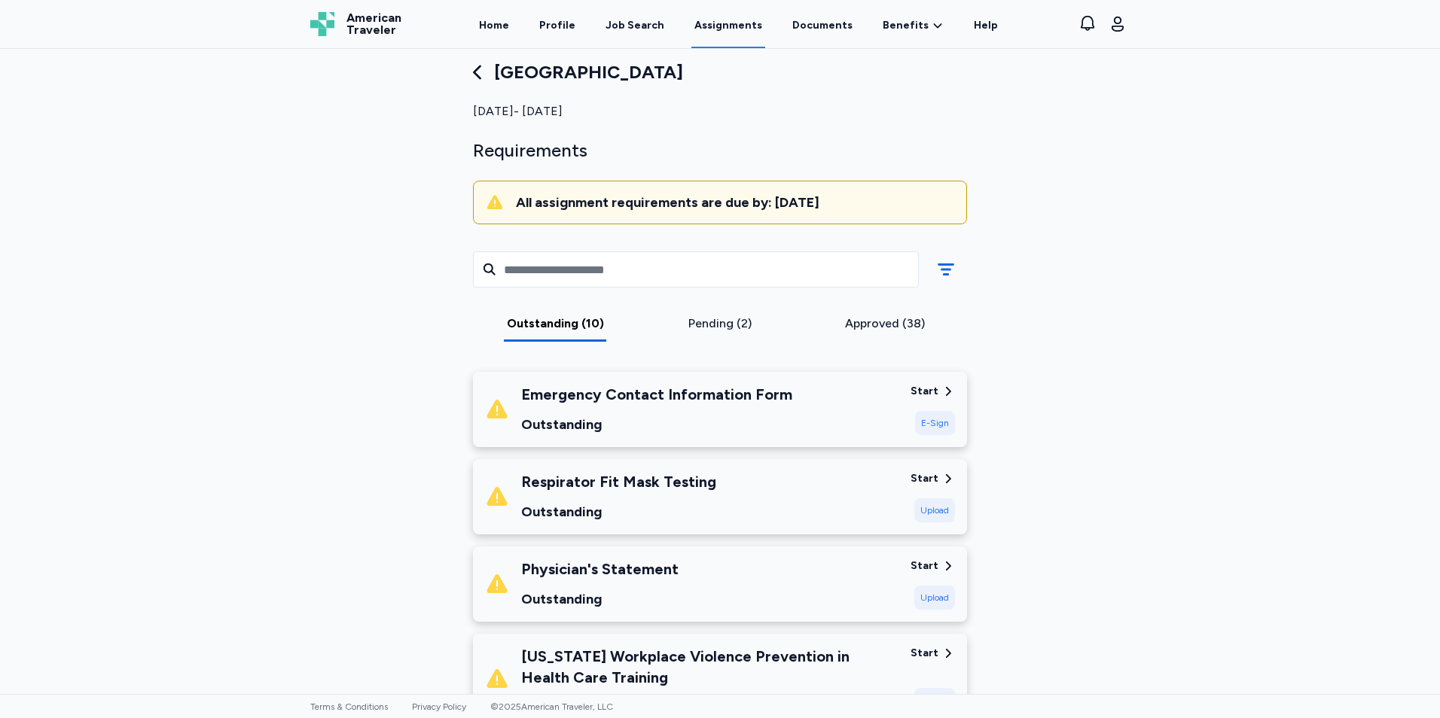
scroll to position [0, 0]
